Goal: Information Seeking & Learning: Learn about a topic

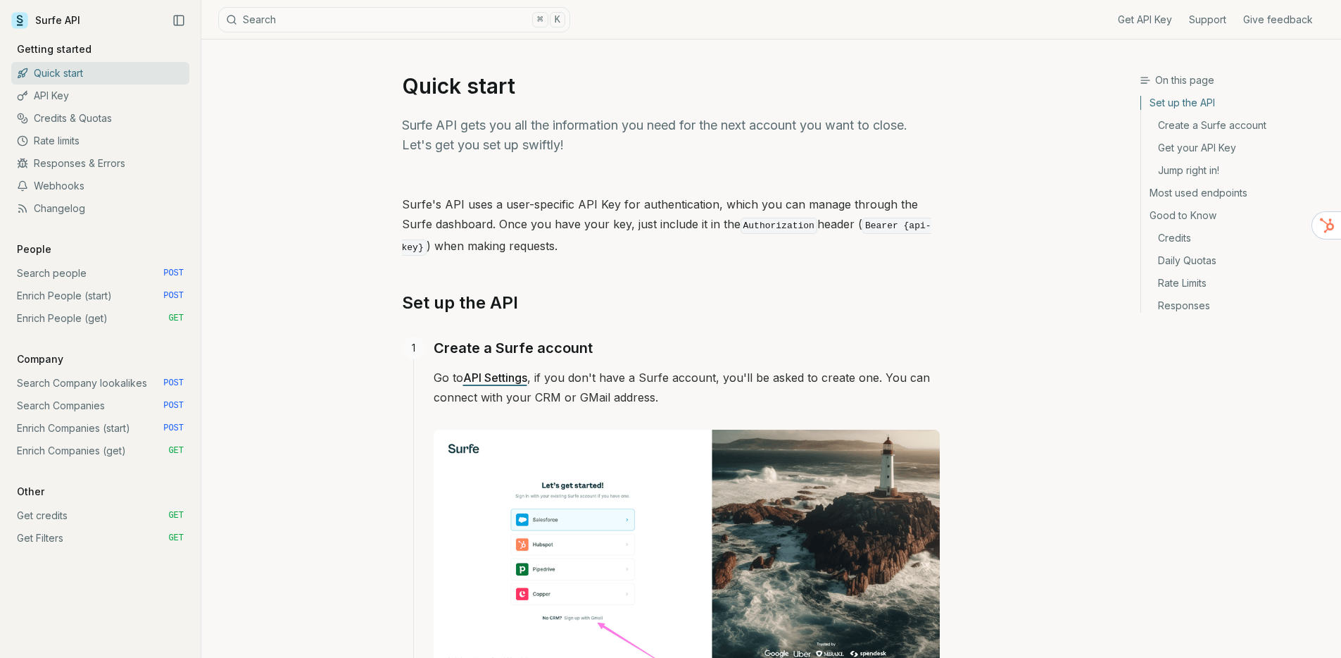
click at [1193, 191] on link "Most used endpoints" at bounding box center [1235, 193] width 189 height 23
click at [1190, 195] on link "Most used endpoints" at bounding box center [1235, 193] width 189 height 23
